Goal: Transaction & Acquisition: Download file/media

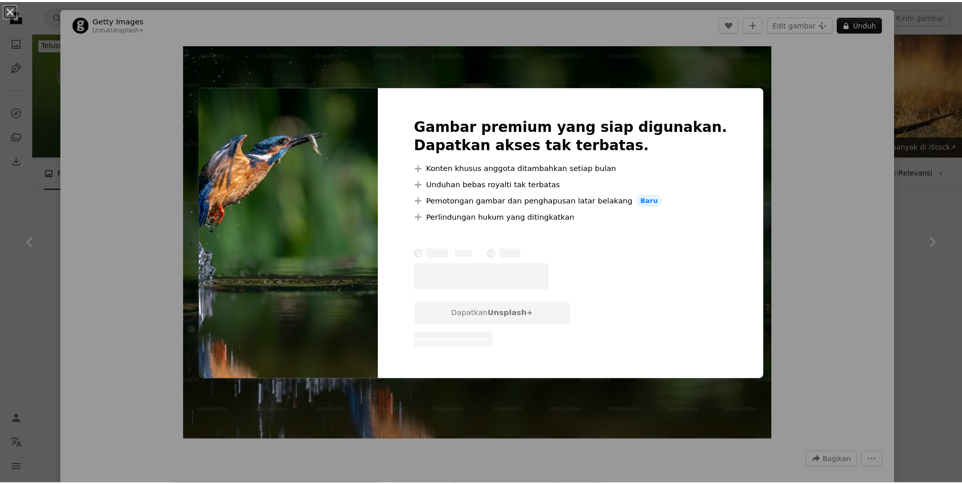
scroll to position [5630, 0]
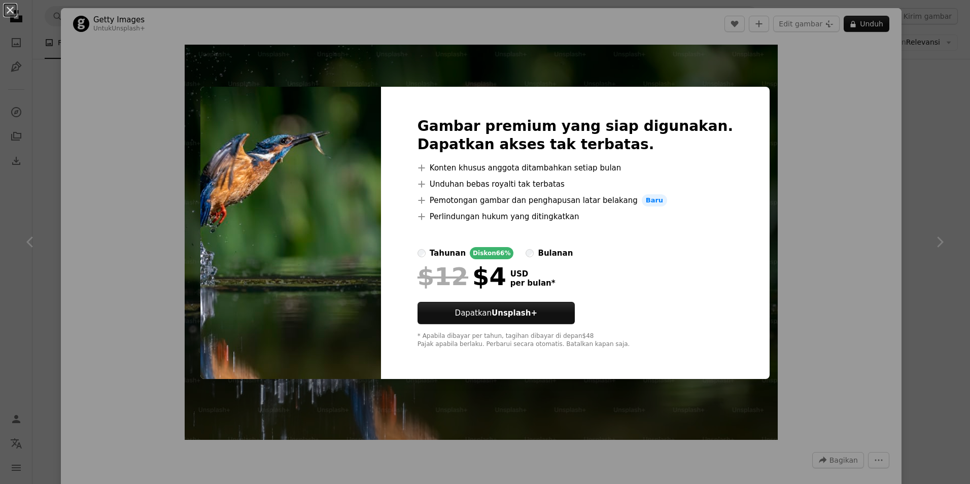
click at [734, 102] on div "Gambar premium yang siap digunakan. Dapatkan akses tak terbatas. A plus sign Ko…" at bounding box center [575, 233] width 389 height 292
click at [814, 59] on div "An X shape Gambar premium yang siap digunakan. Dapatkan akses tak terbatas. A p…" at bounding box center [485, 242] width 970 height 484
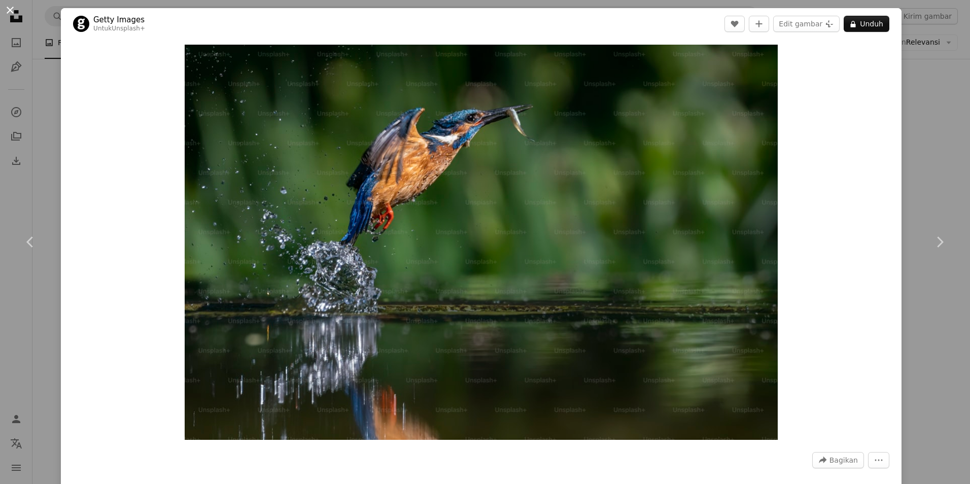
click at [7, 9] on button "An X shape" at bounding box center [10, 10] width 12 height 12
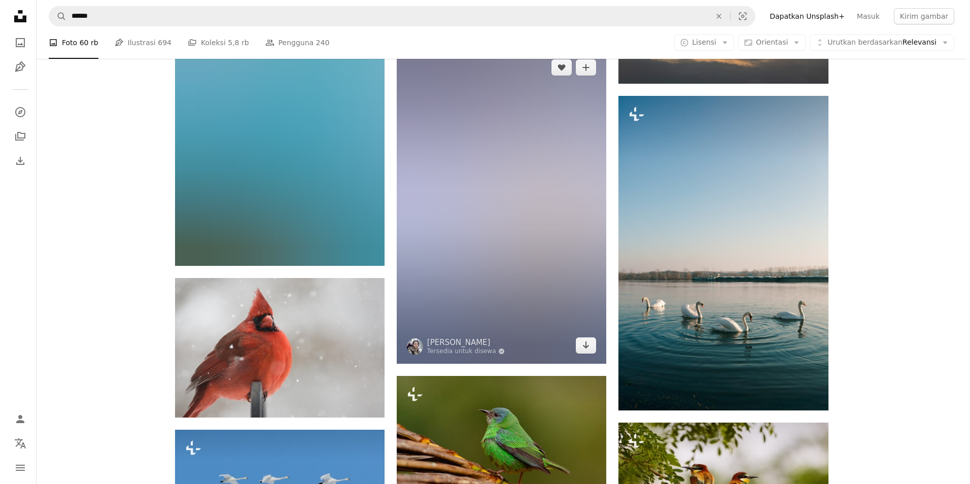
scroll to position [13391, 0]
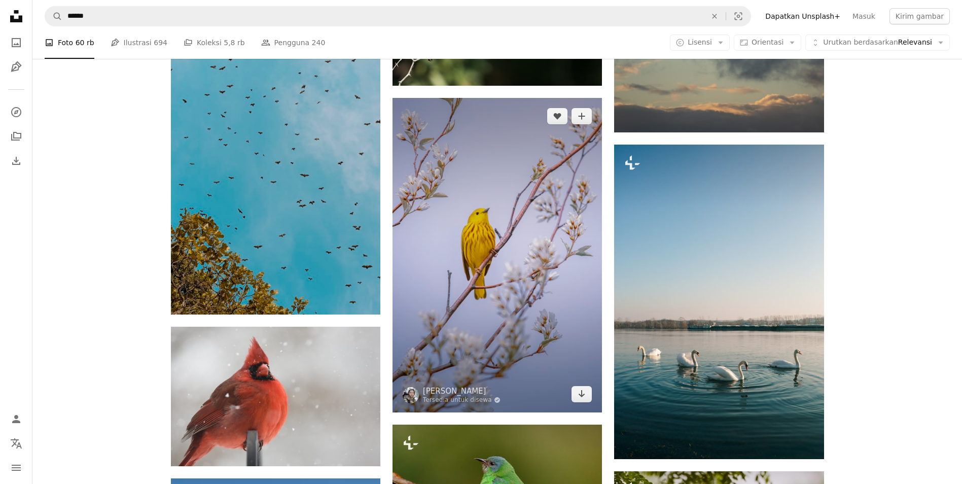
click at [540, 171] on img at bounding box center [497, 255] width 209 height 314
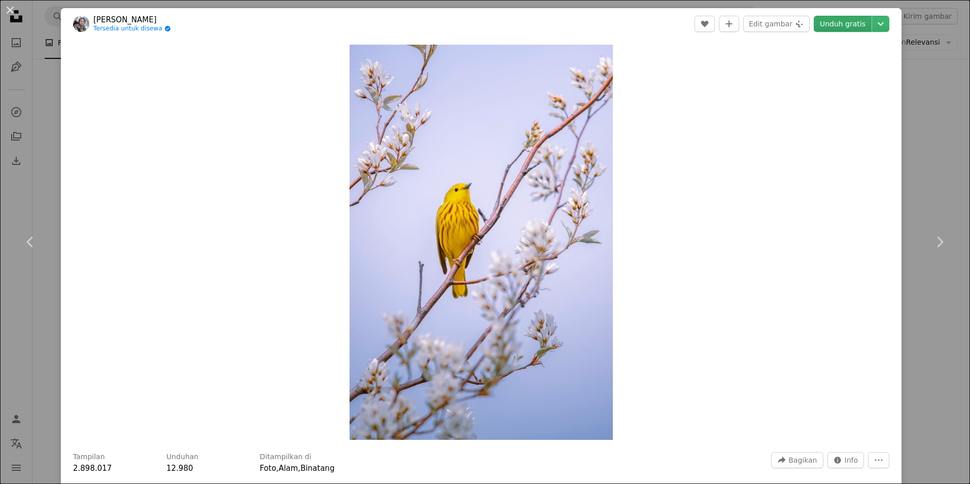
click at [848, 16] on link "Unduh gratis" at bounding box center [843, 24] width 58 height 16
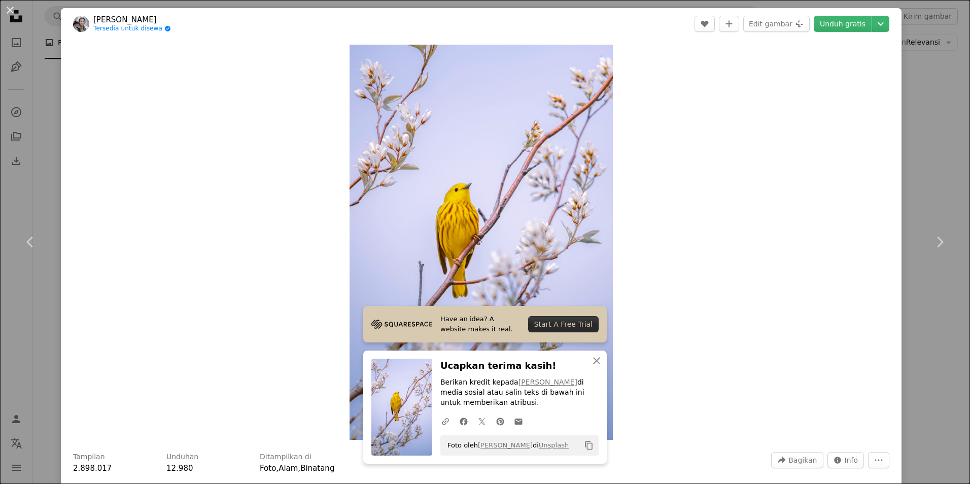
click at [186, 37] on header "[PERSON_NAME] Tersedia untuk disewa A checkmark inside of a circle A heart A pl…" at bounding box center [481, 23] width 840 height 31
click at [16, 10] on button "An X shape" at bounding box center [10, 10] width 12 height 12
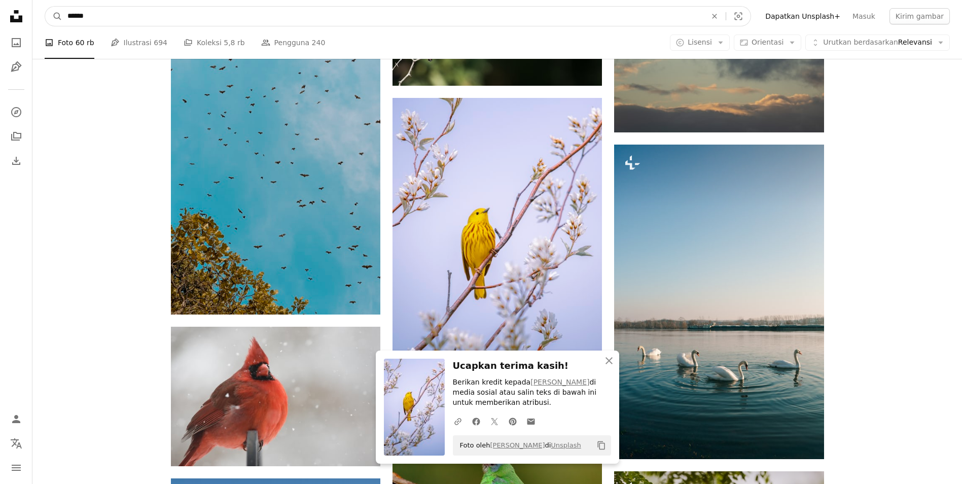
click at [129, 17] on input "******" at bounding box center [382, 16] width 641 height 19
drag, startPoint x: 130, startPoint y: 16, endPoint x: 76, endPoint y: 17, distance: 53.8
click at [76, 17] on input "******" at bounding box center [382, 16] width 641 height 19
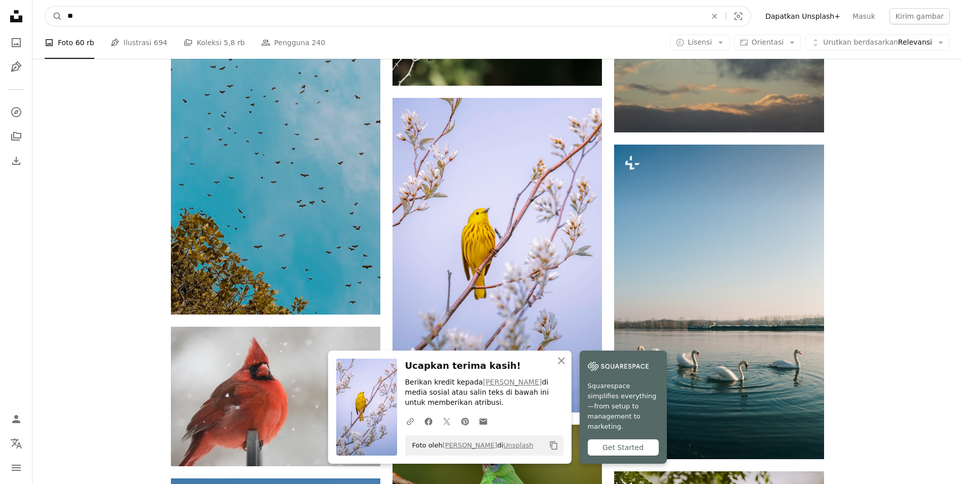
type input "*"
type input "*****"
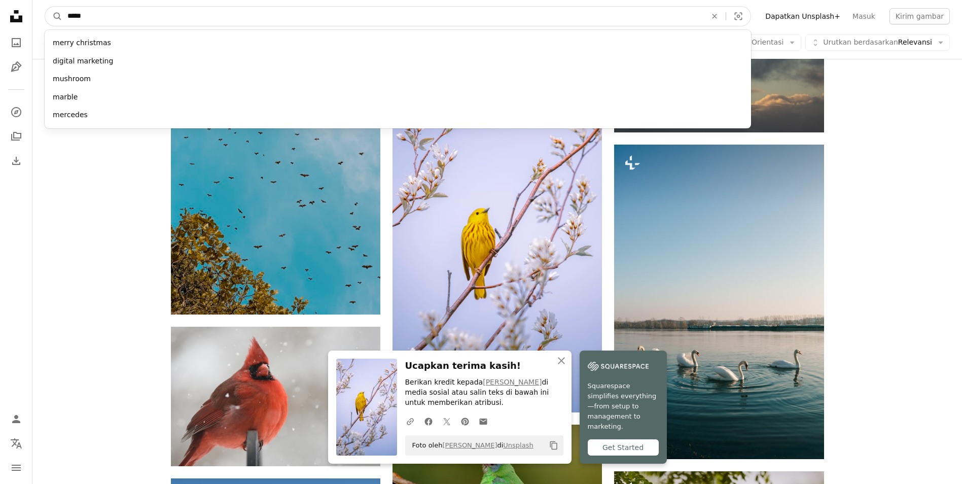
click button "A magnifying glass" at bounding box center [53, 16] width 17 height 19
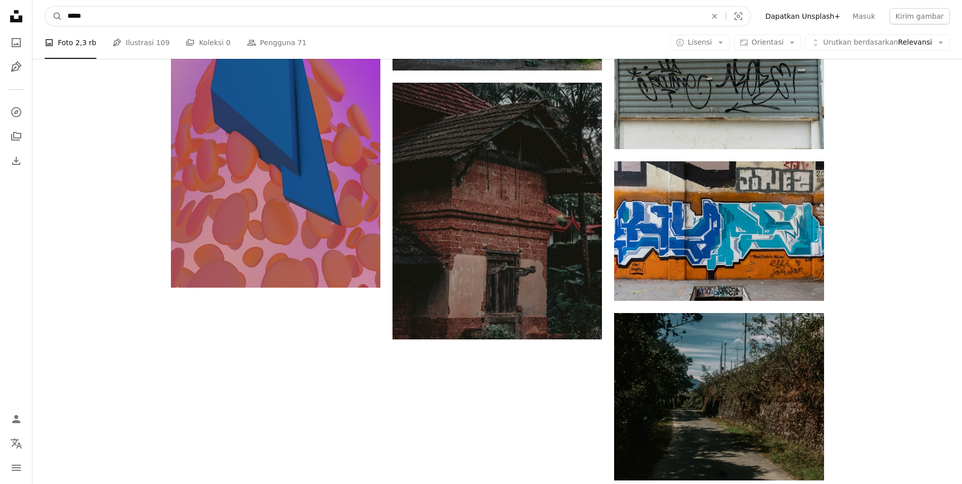
scroll to position [1417, 0]
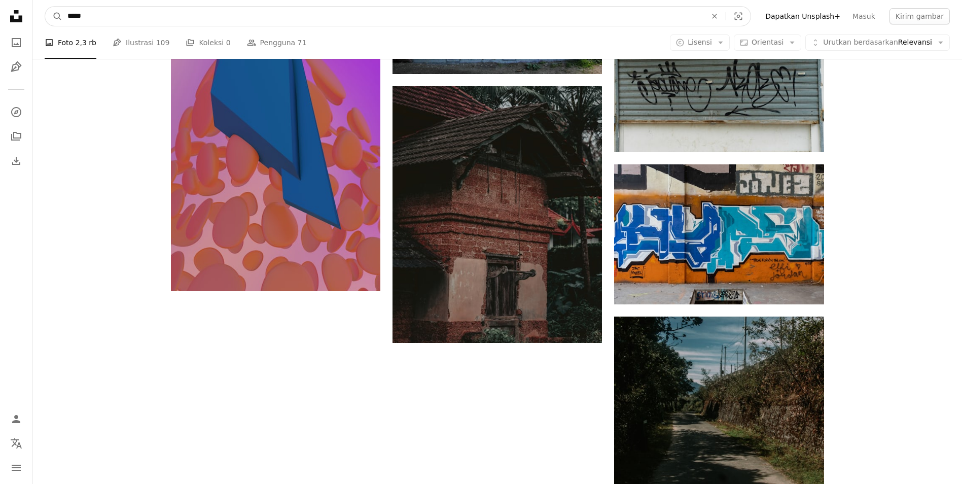
drag, startPoint x: 123, startPoint y: 17, endPoint x: 10, endPoint y: 6, distance: 113.2
type input "**********"
click button "A magnifying glass" at bounding box center [53, 16] width 17 height 19
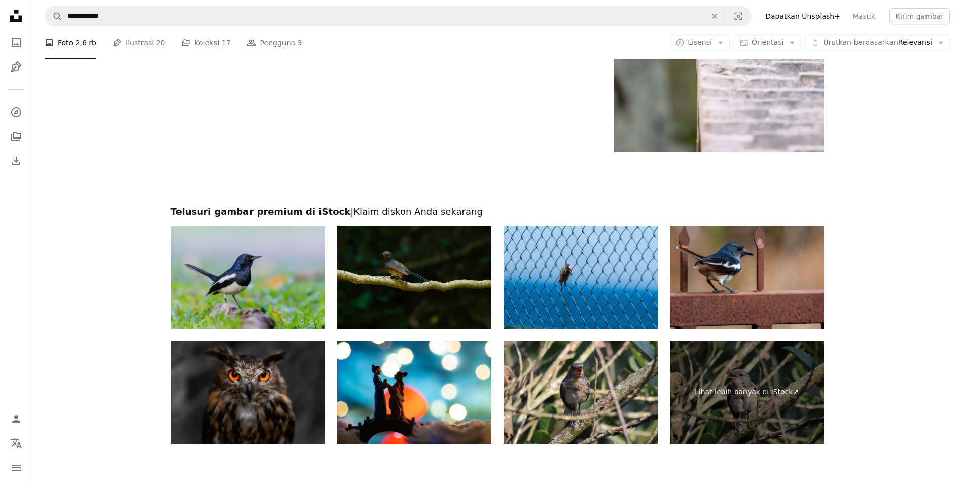
scroll to position [1826, 0]
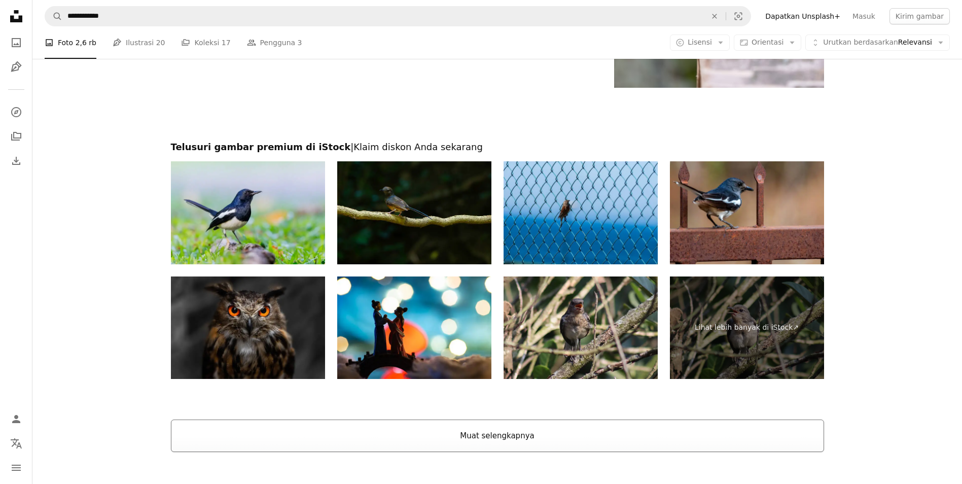
click at [472, 433] on button "Muat selengkapnya" at bounding box center [497, 435] width 653 height 32
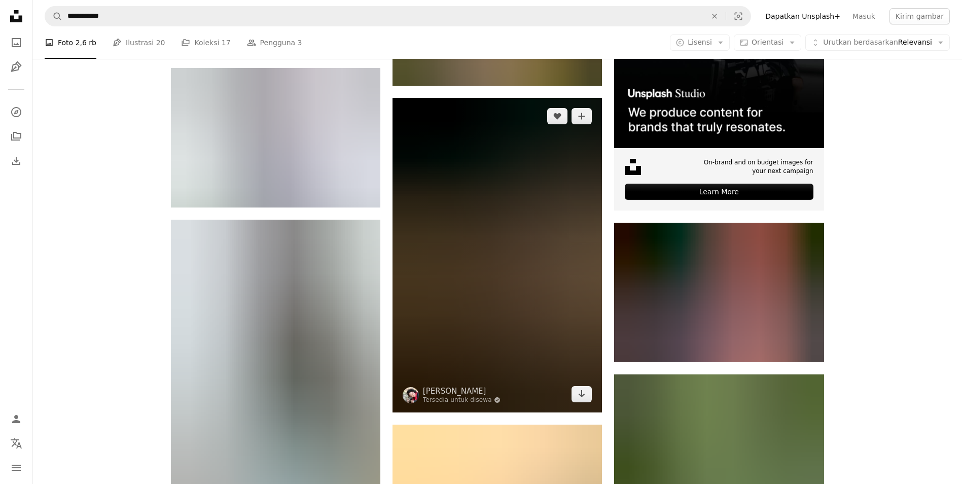
scroll to position [4007, 0]
